Goal: Task Accomplishment & Management: Manage account settings

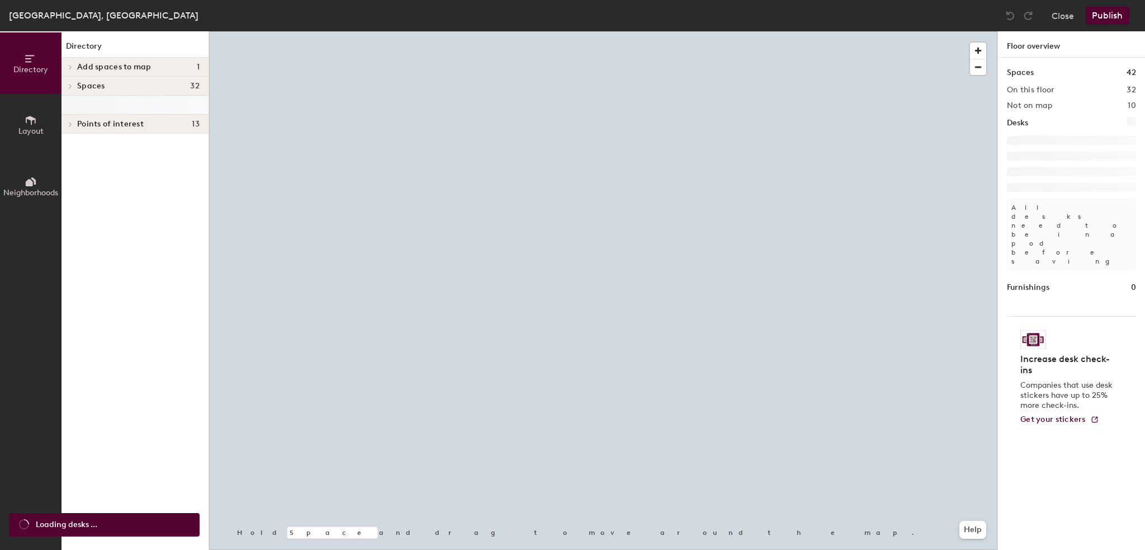
click at [43, 139] on button "Layout" at bounding box center [31, 125] width 62 height 62
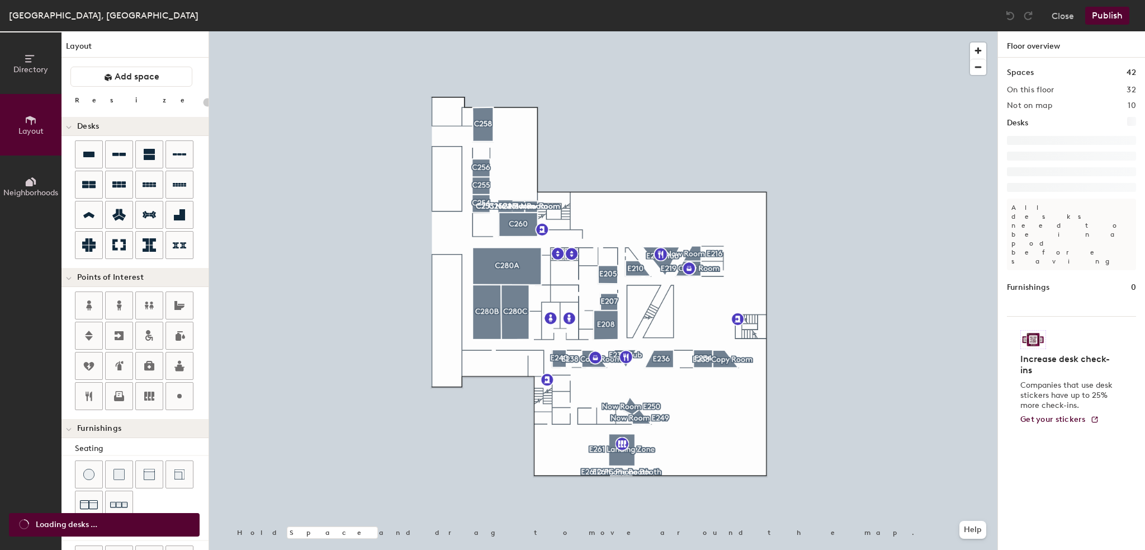
type input "20"
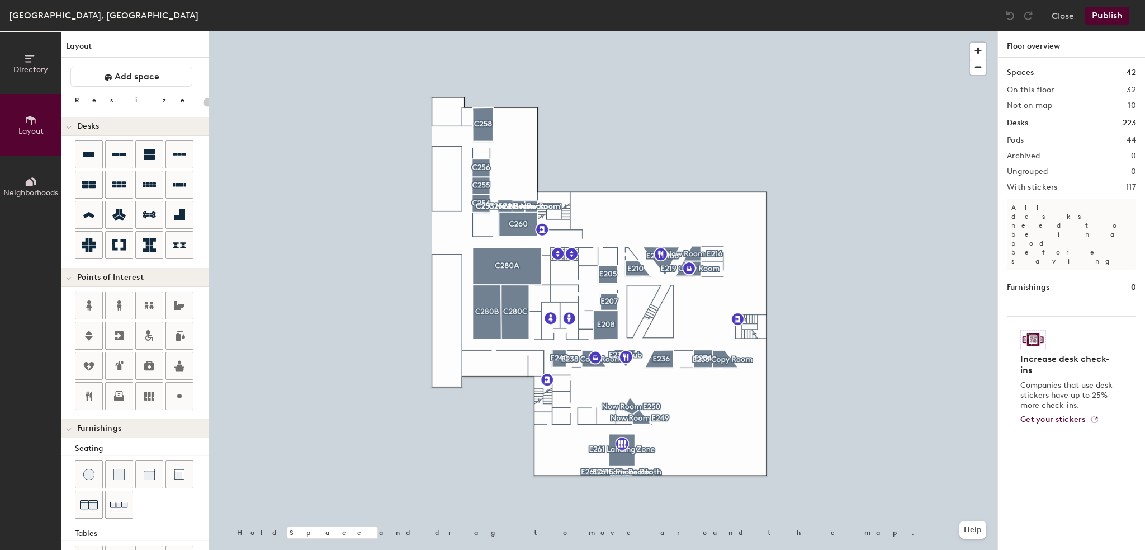
click at [39, 190] on span "Neighborhoods" at bounding box center [30, 193] width 55 height 10
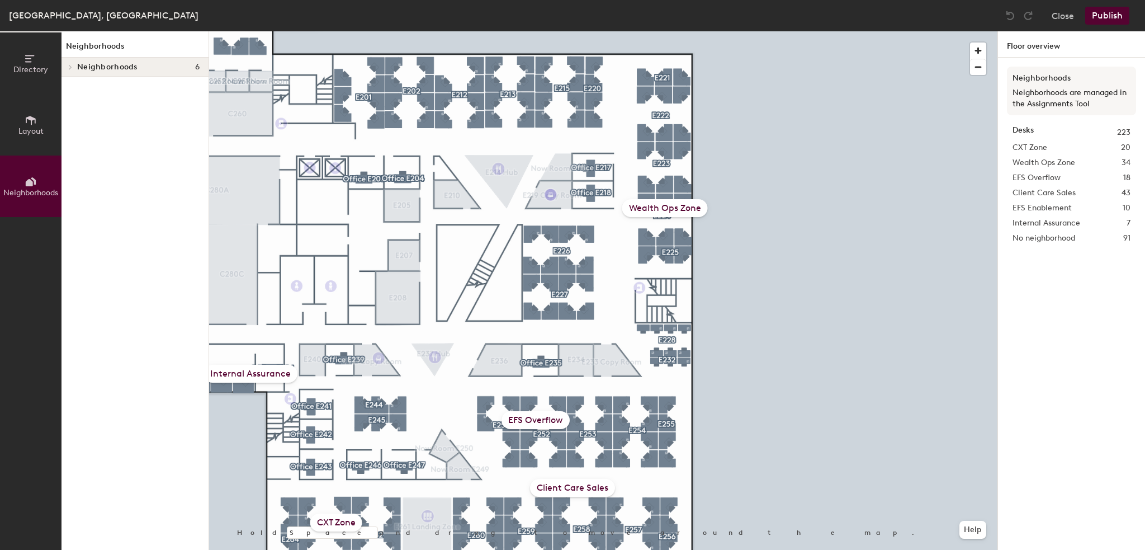
click at [695, 211] on div "Wealth Ops Zone" at bounding box center [665, 208] width 86 height 18
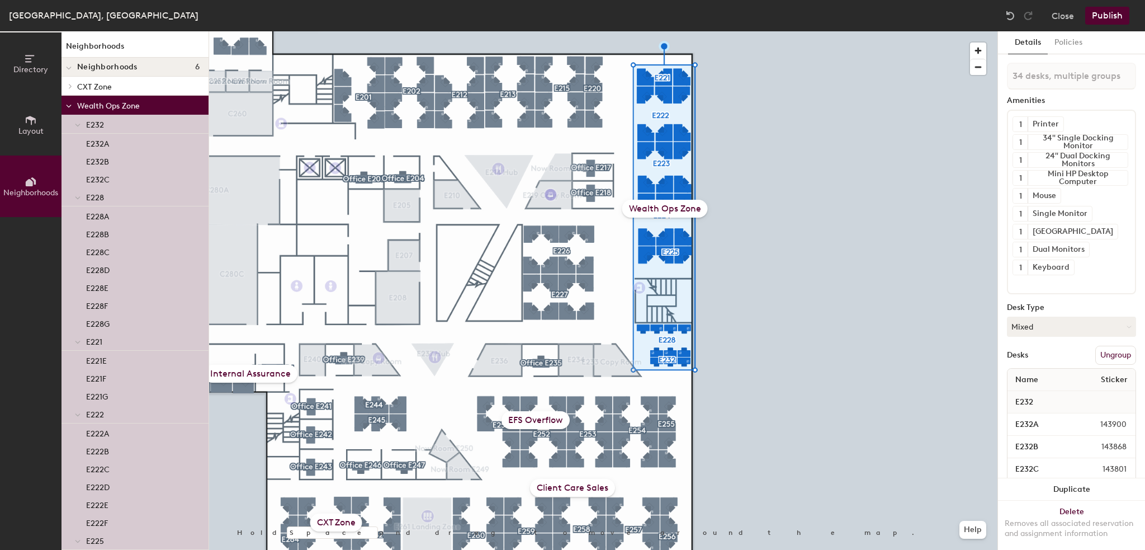
click at [747, 31] on div at bounding box center [603, 31] width 789 height 0
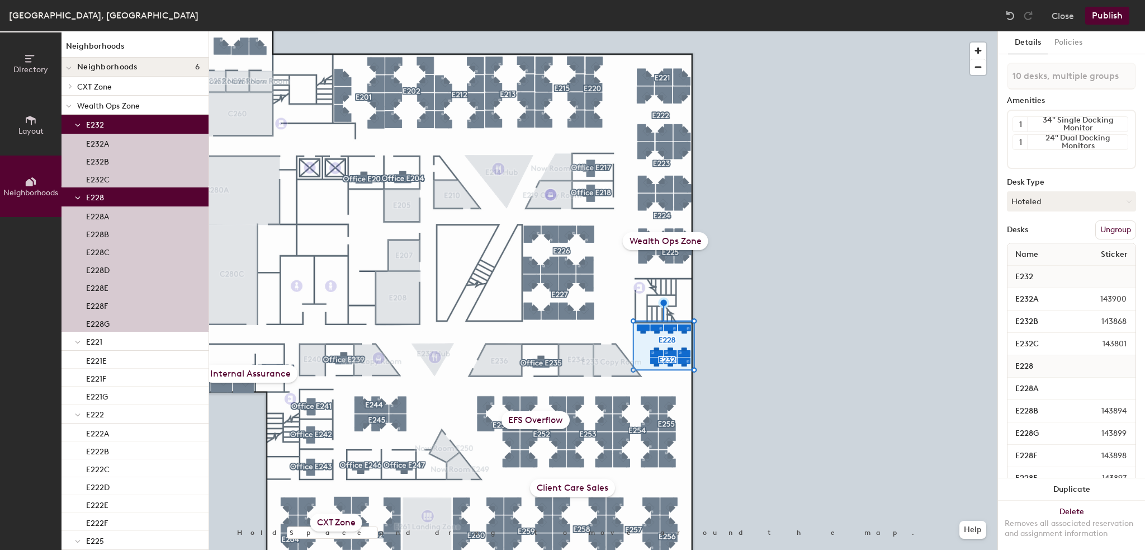
drag, startPoint x: 130, startPoint y: 120, endPoint x: 655, endPoint y: 237, distance: 538.1
click at [655, 237] on div "Wealth Ops Zone" at bounding box center [666, 241] width 86 height 18
type input "34 desks, multiple groups"
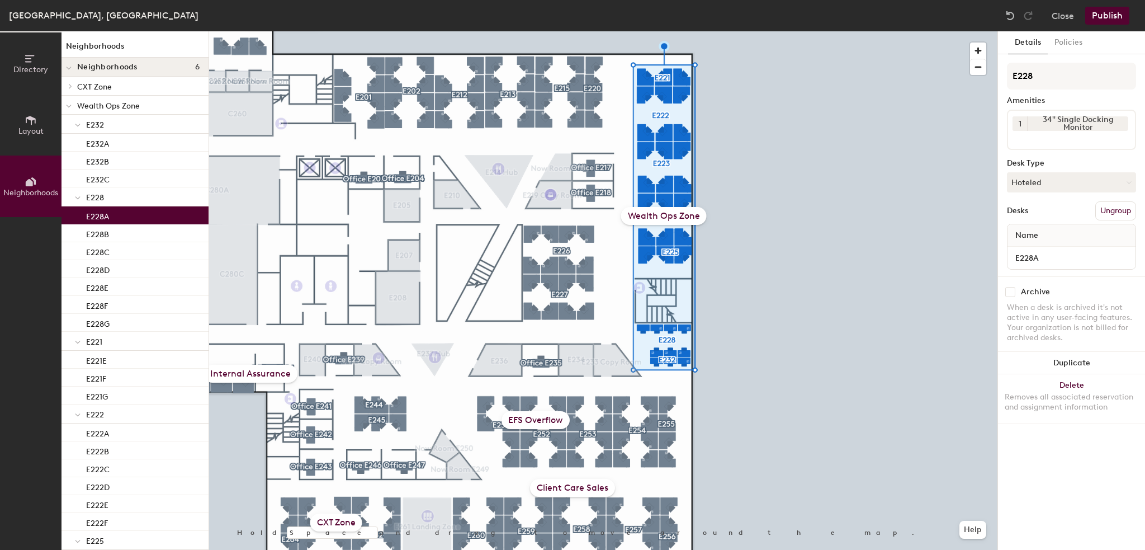
click at [683, 215] on div "Wealth Ops Zone" at bounding box center [664, 216] width 86 height 18
